Goal: Use online tool/utility: Use online tool/utility

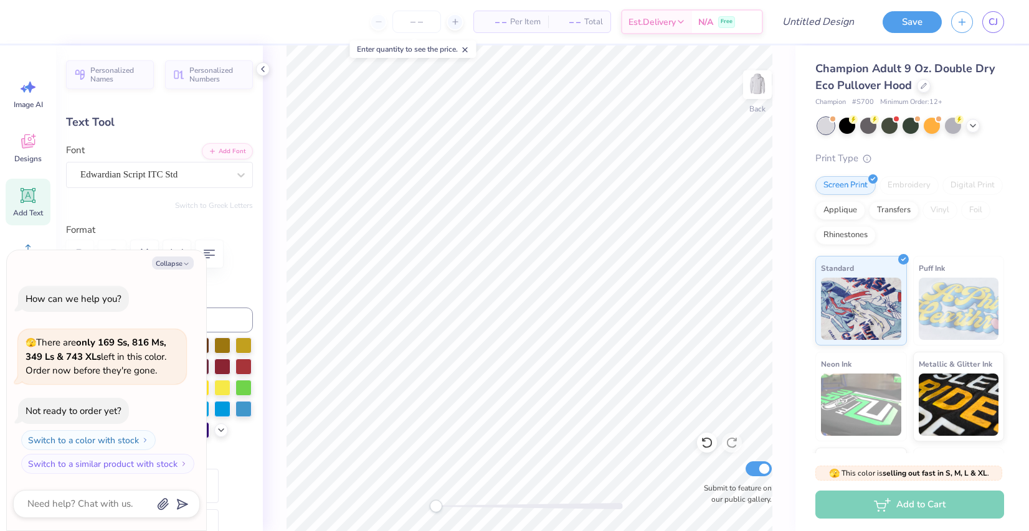
type textarea "x"
type textarea "8"
type textarea "x"
type textarea "80s"
type textarea "x"
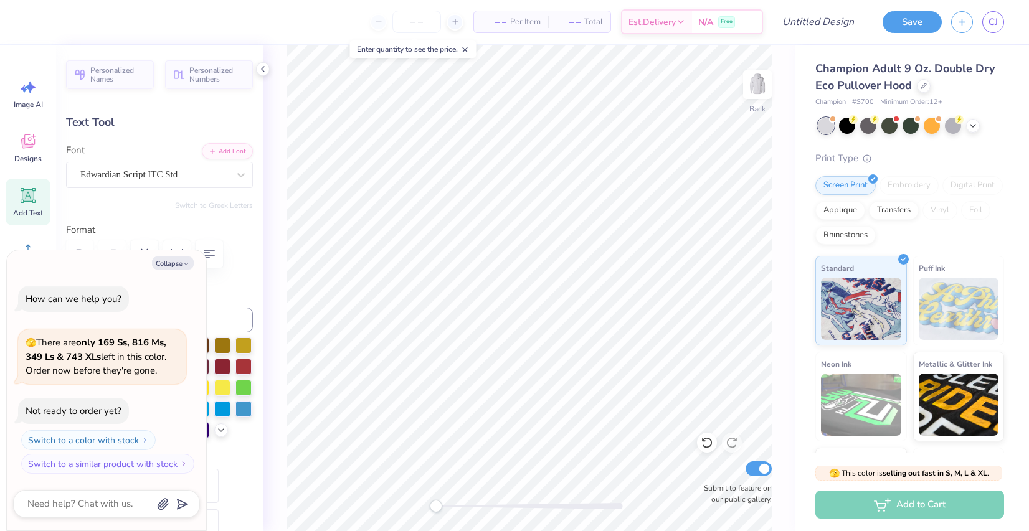
type input "4.04"
type input "2.06"
type input "3.72"
type textarea "x"
type textarea "P"
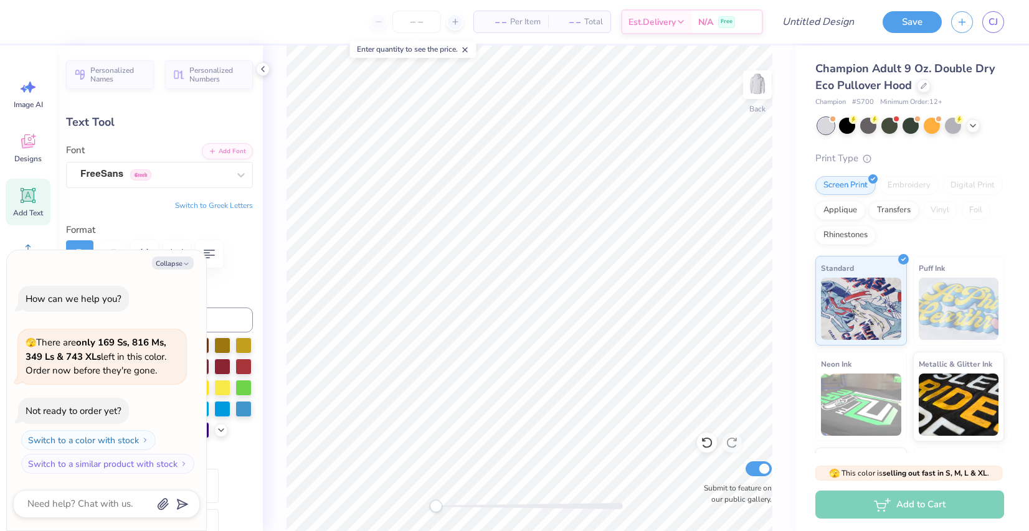
type textarea "x"
type textarea "PRO"
type textarea "x"
type textarea "PROM"
type textarea "x"
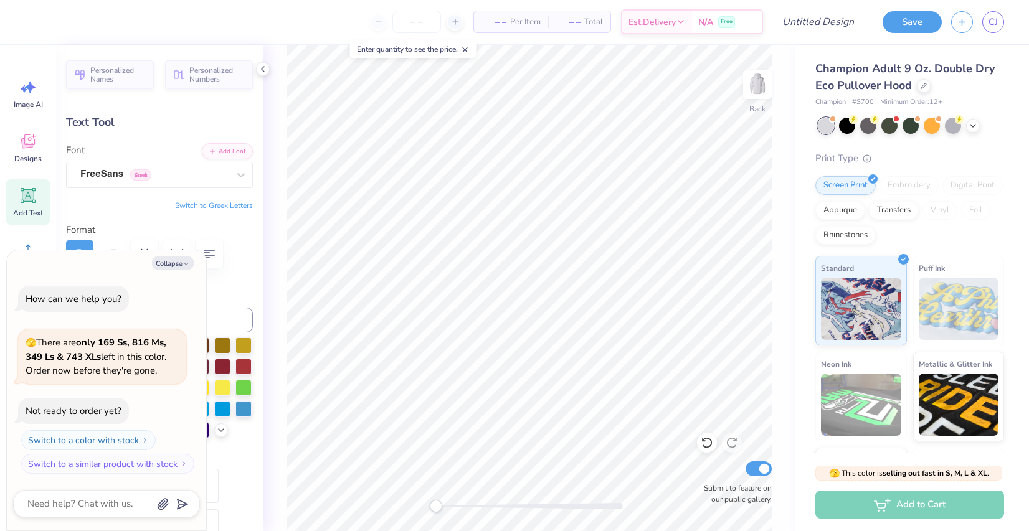
type input "3.37"
type input "0.59"
type input "5.99"
type textarea "x"
type textarea "2"
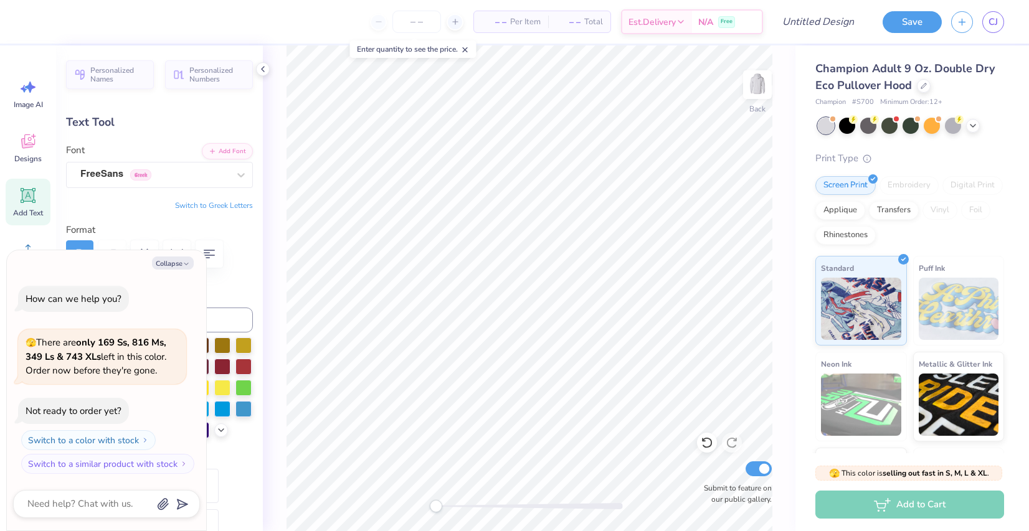
type textarea "x"
type textarea "20"
type textarea "x"
type textarea "202"
type textarea "x"
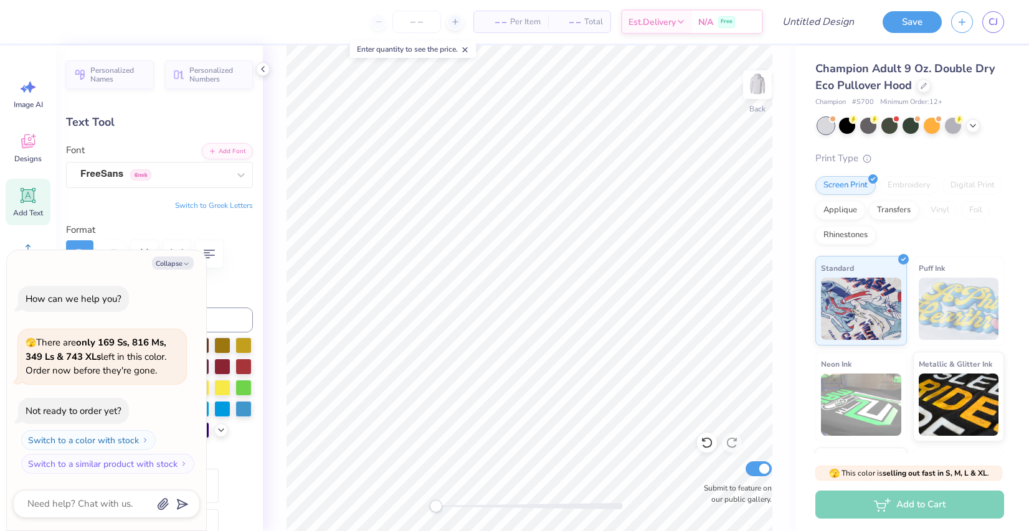
type textarea "2025"
type textarea "x"
type input "4.55"
type input "0.57"
type input "12.83"
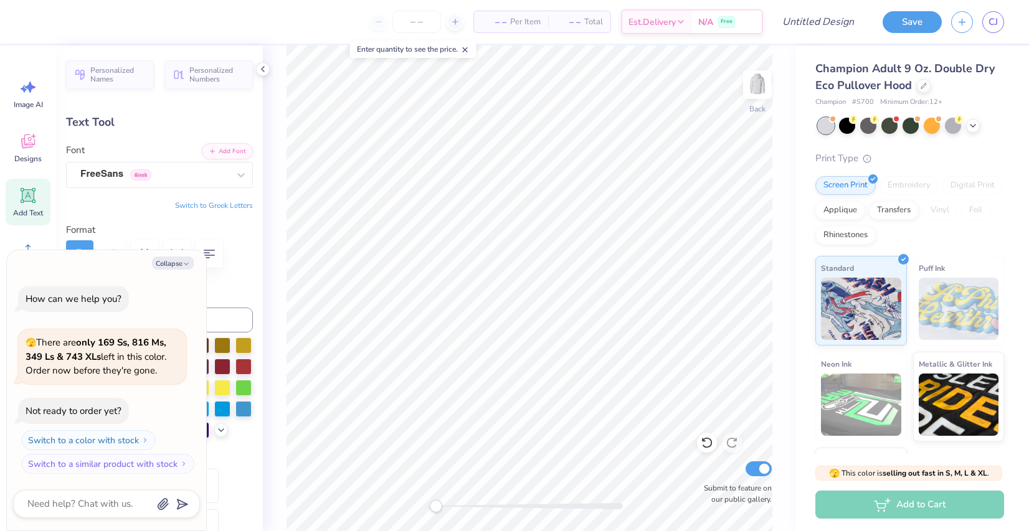
type textarea "x"
type textarea "D"
type textarea "x"
type textarea "DE"
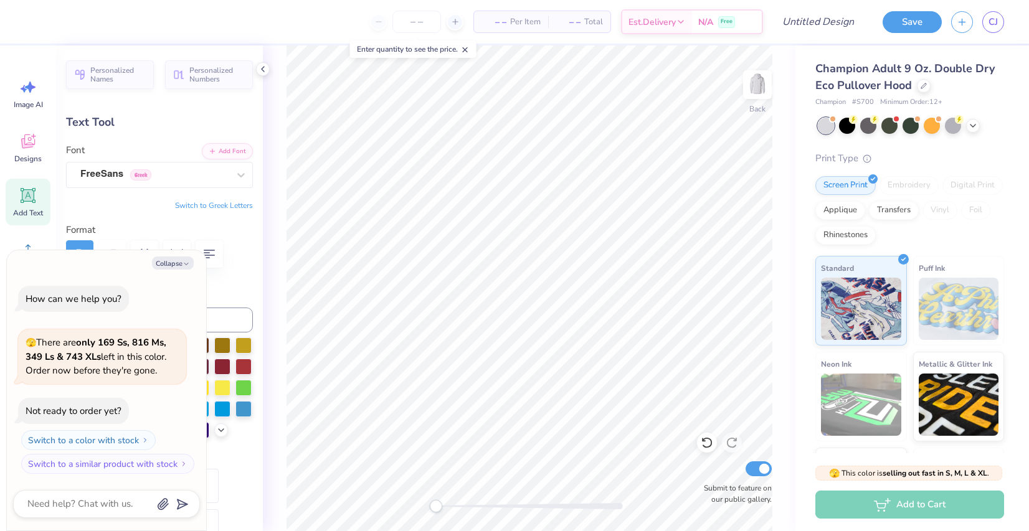
type textarea "x"
type textarea "DEL"
type textarea "x"
type textarea "DELT"
type textarea "x"
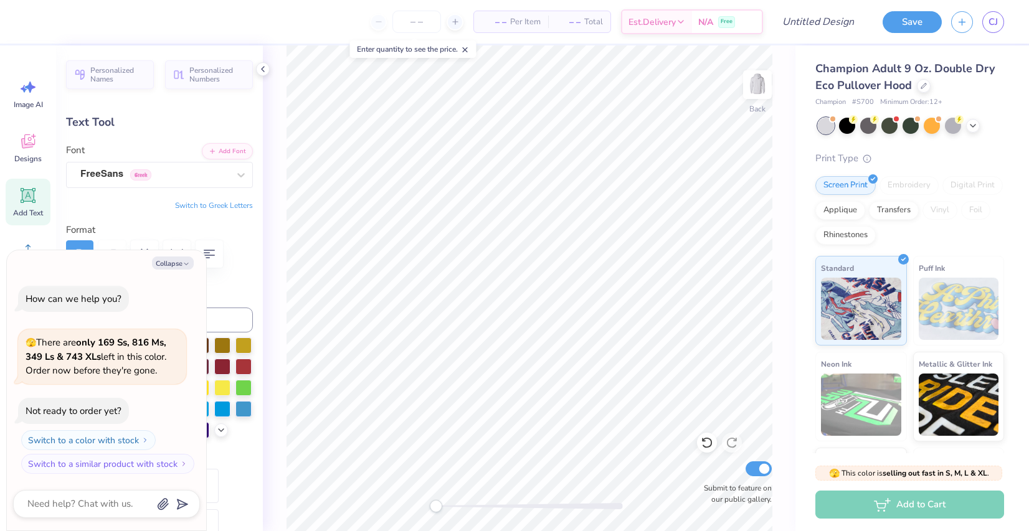
type textarea "DELTA"
type textarea "x"
type textarea "DELTA"
type textarea "x"
type textarea "DELTA G"
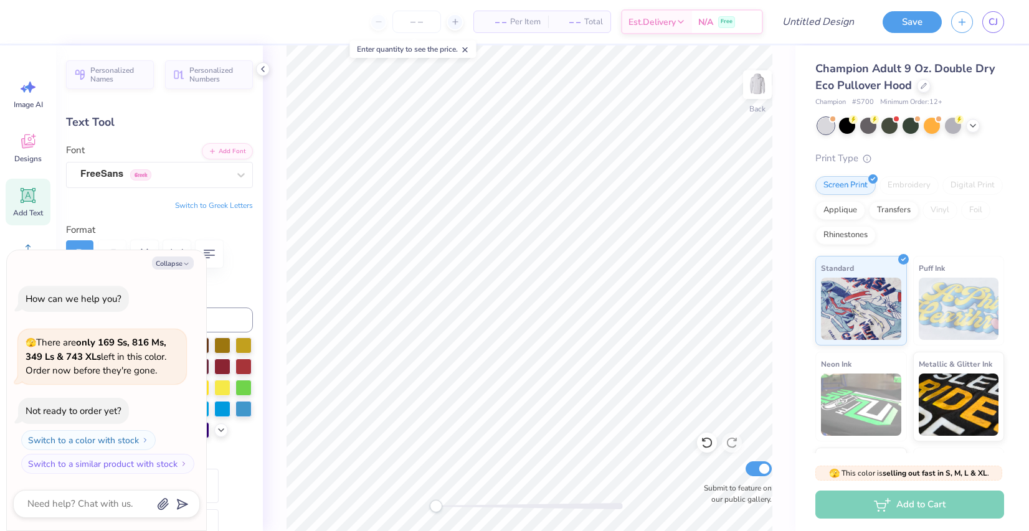
type textarea "x"
type textarea "DELTA GA"
type textarea "x"
type textarea "DELTA GA<"
type textarea "x"
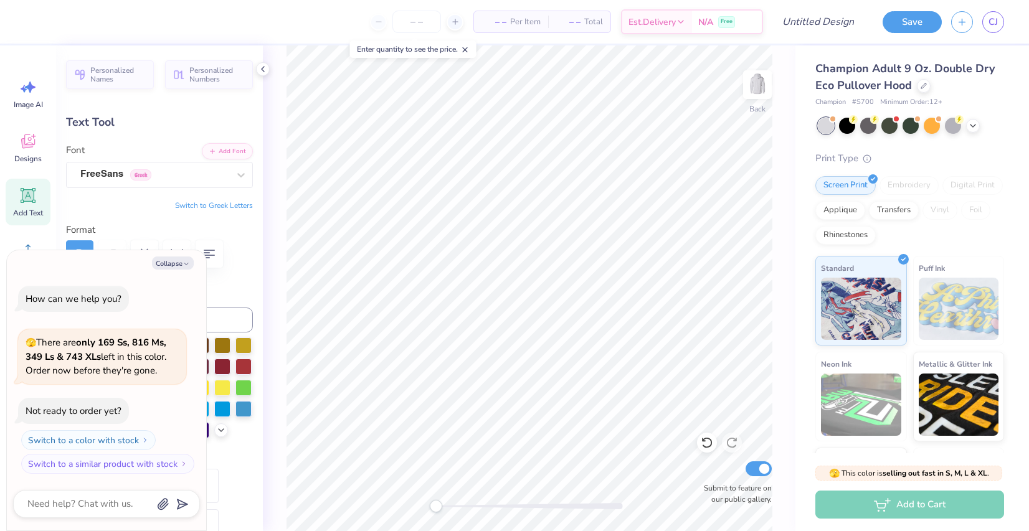
type textarea "DELTA GA<<A"
type textarea "x"
type textarea "DELTA GA<<"
type textarea "x"
type textarea "DELTA GA<"
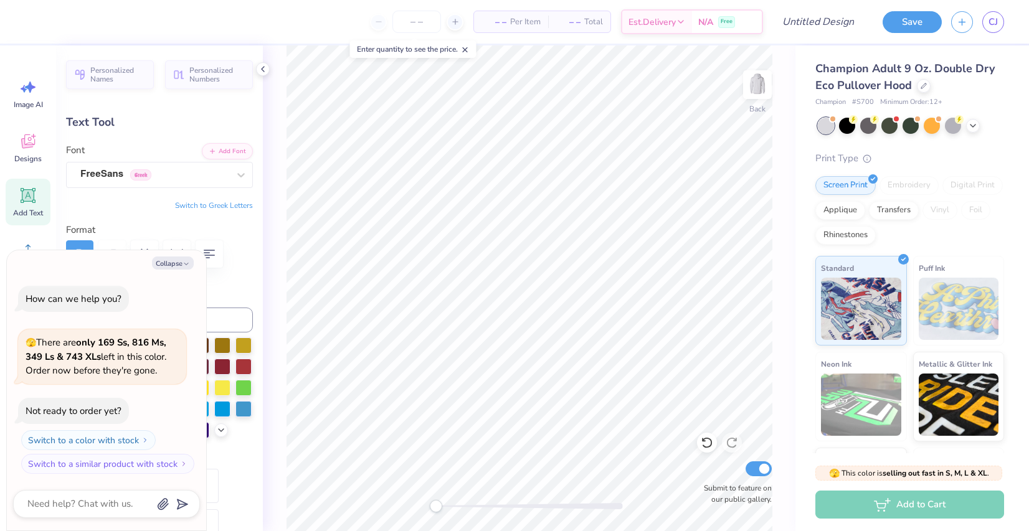
type textarea "x"
type textarea "DELTA GA"
type textarea "x"
type textarea "DELTA GAM"
type textarea "x"
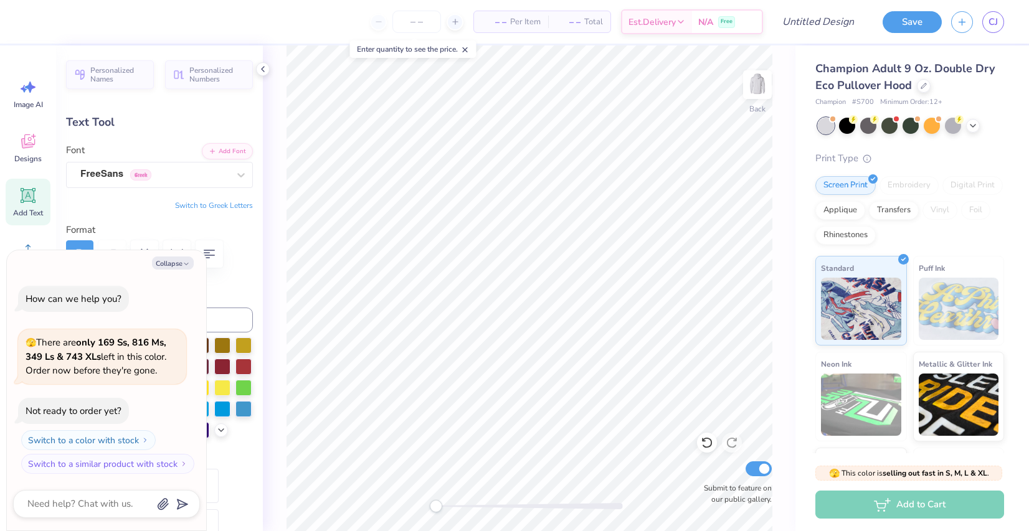
type textarea "DELTA GAMMA"
type textarea "x"
type input "2.95"
type input "0.58"
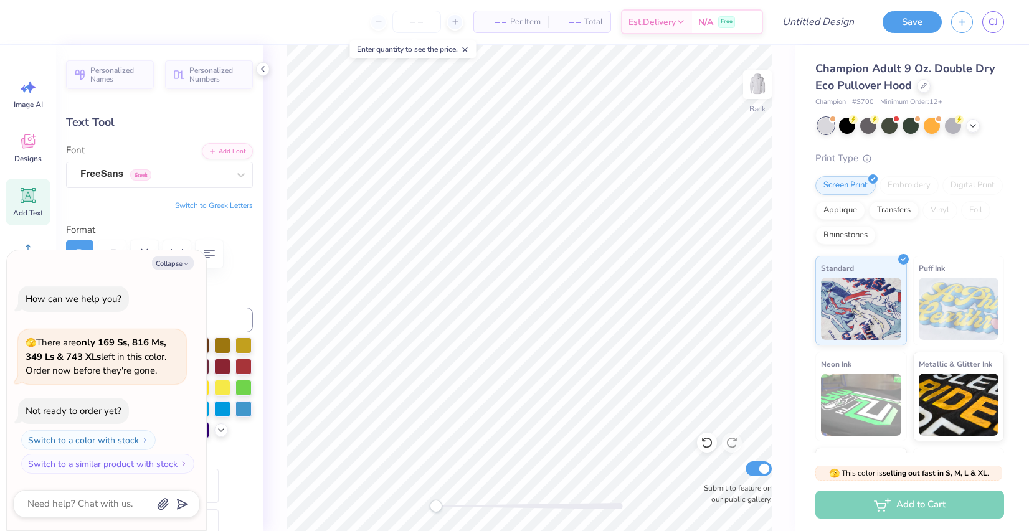
type input "13.52"
type textarea "x"
type input "3.88"
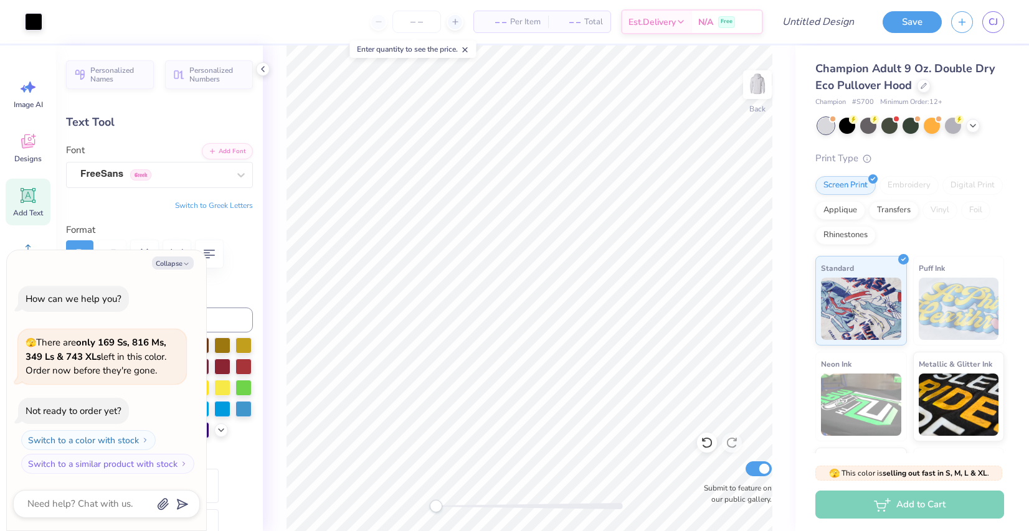
type input "1.98"
type input "3.81"
type textarea "x"
type input "4.09"
type textarea "x"
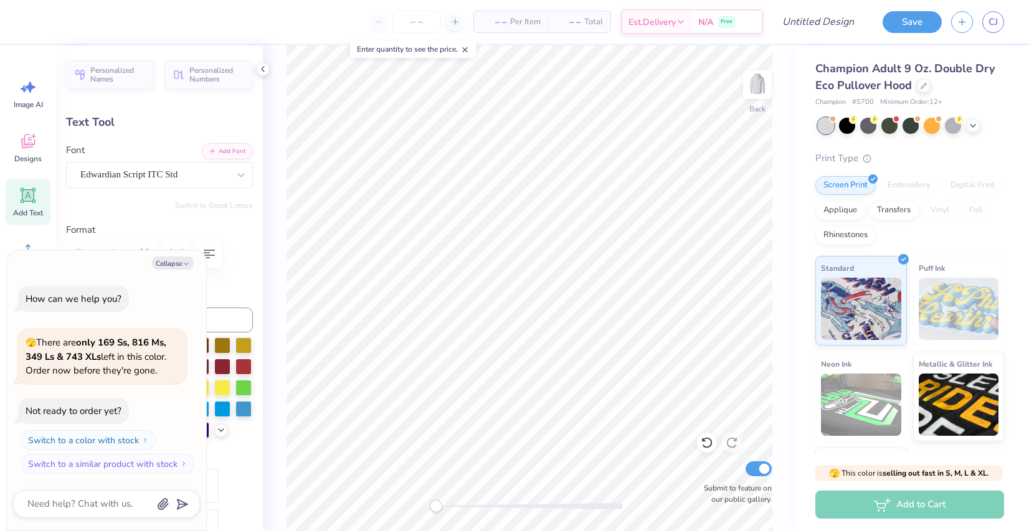
type textarea "80's"
type textarea "x"
type input "5.02"
type input "2.36"
type input "3.90"
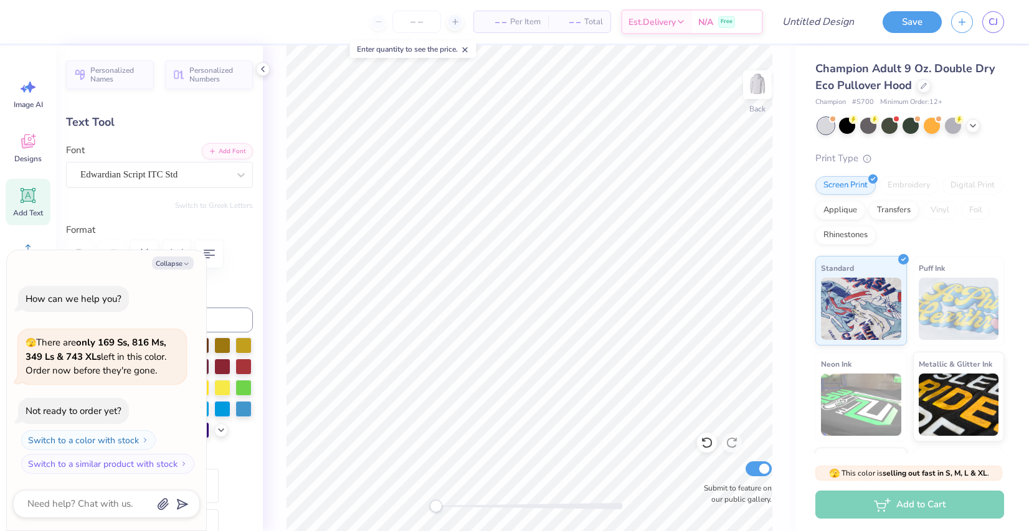
click at [773, 216] on div "Back Submit to feature on our public gallery." at bounding box center [529, 288] width 533 height 486
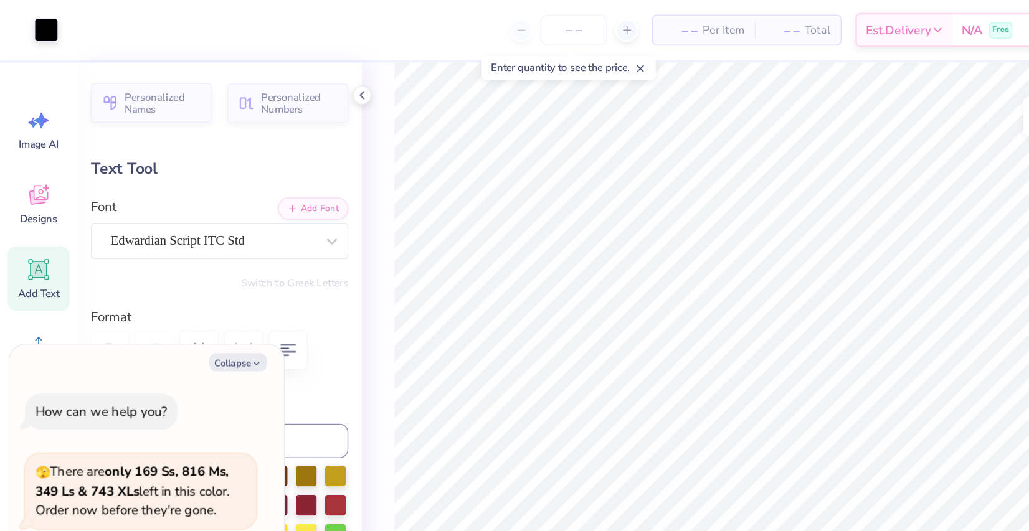
type textarea "x"
type input "1.60"
type input "0.56"
type input "6.07"
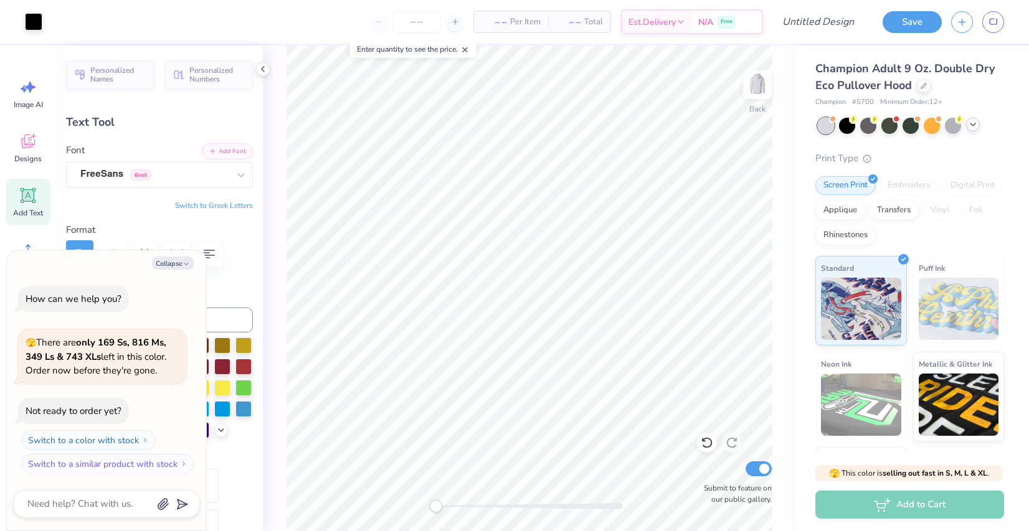
click at [975, 128] on icon at bounding box center [973, 125] width 10 height 10
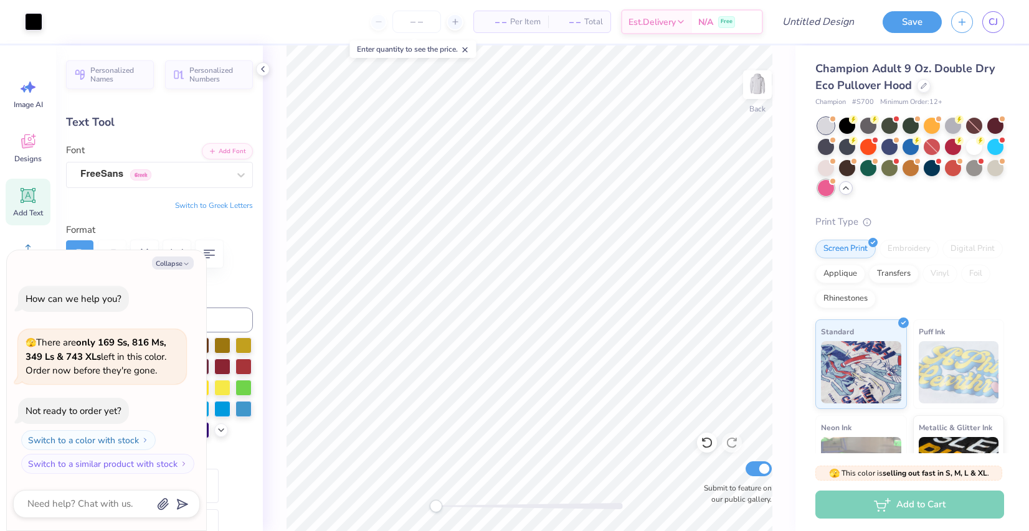
click at [828, 191] on div at bounding box center [826, 188] width 16 height 16
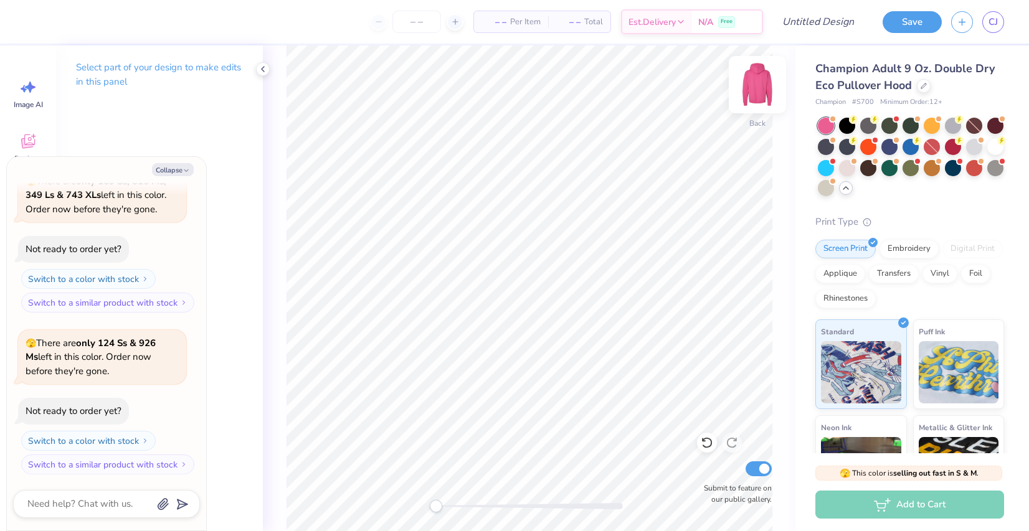
click at [763, 78] on img at bounding box center [758, 85] width 50 height 50
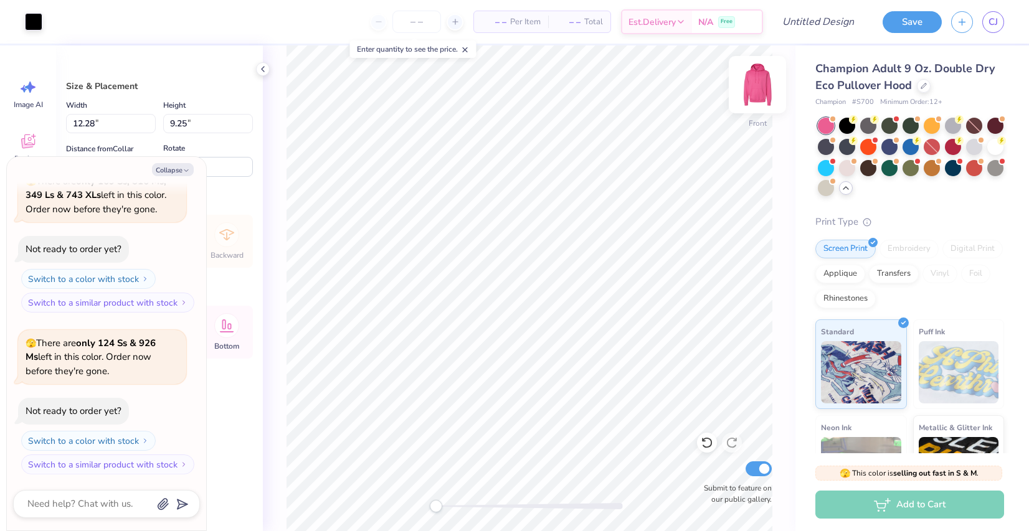
type textarea "x"
type input "12.58"
type input "9.47"
type textarea "x"
type input "13.61"
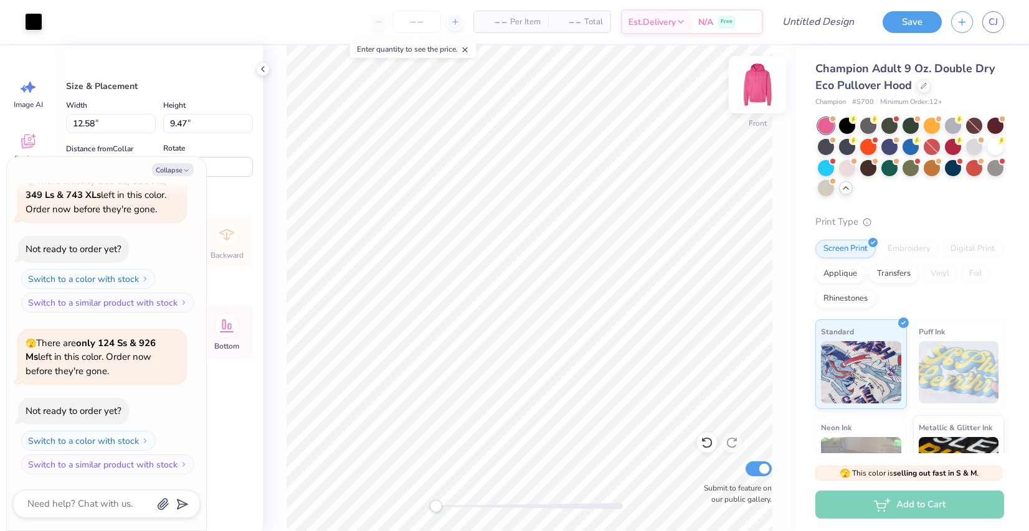
type input "10.25"
type textarea "x"
type input "13.91"
type input "10.47"
click at [1000, 143] on icon at bounding box center [1001, 139] width 9 height 9
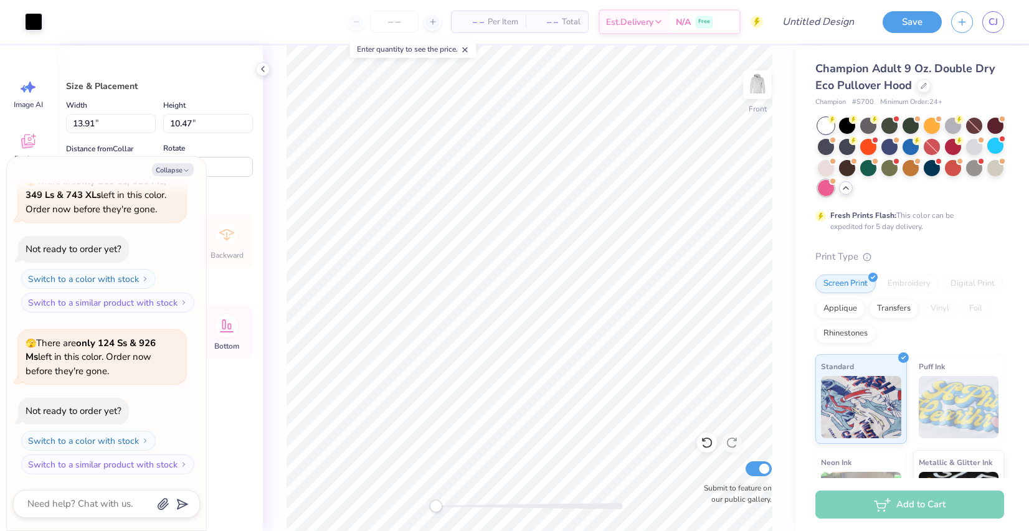
click at [829, 188] on div at bounding box center [826, 188] width 16 height 16
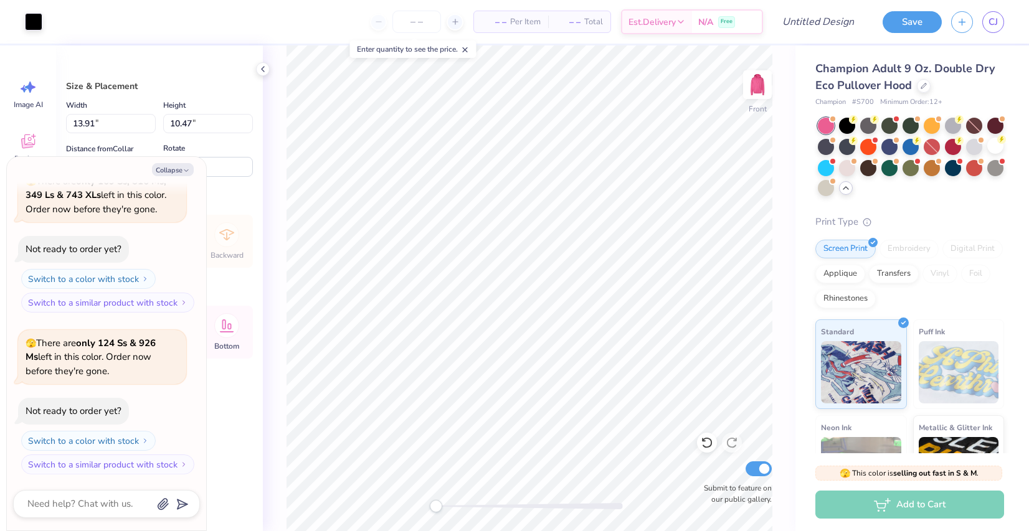
scroll to position [231, 0]
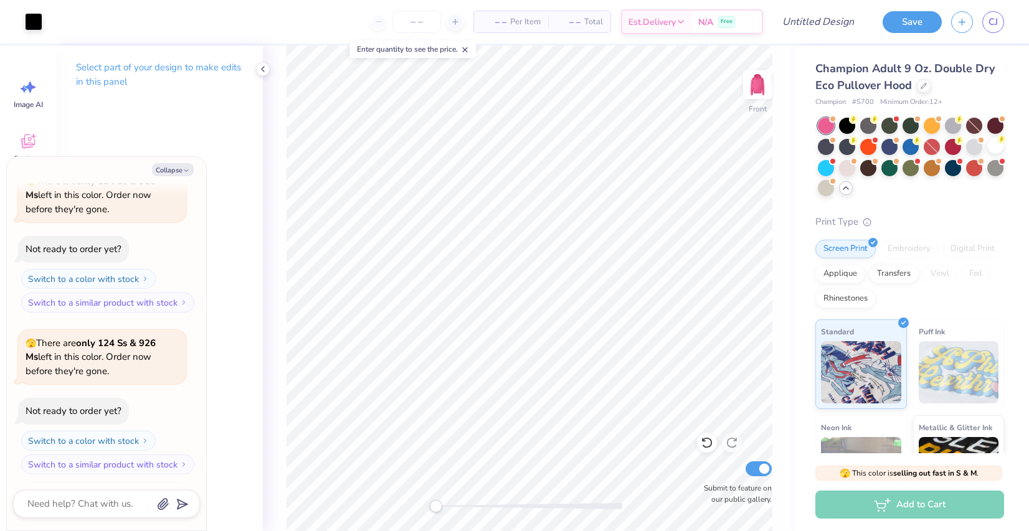
type textarea "x"
